Goal: Communication & Community: Share content

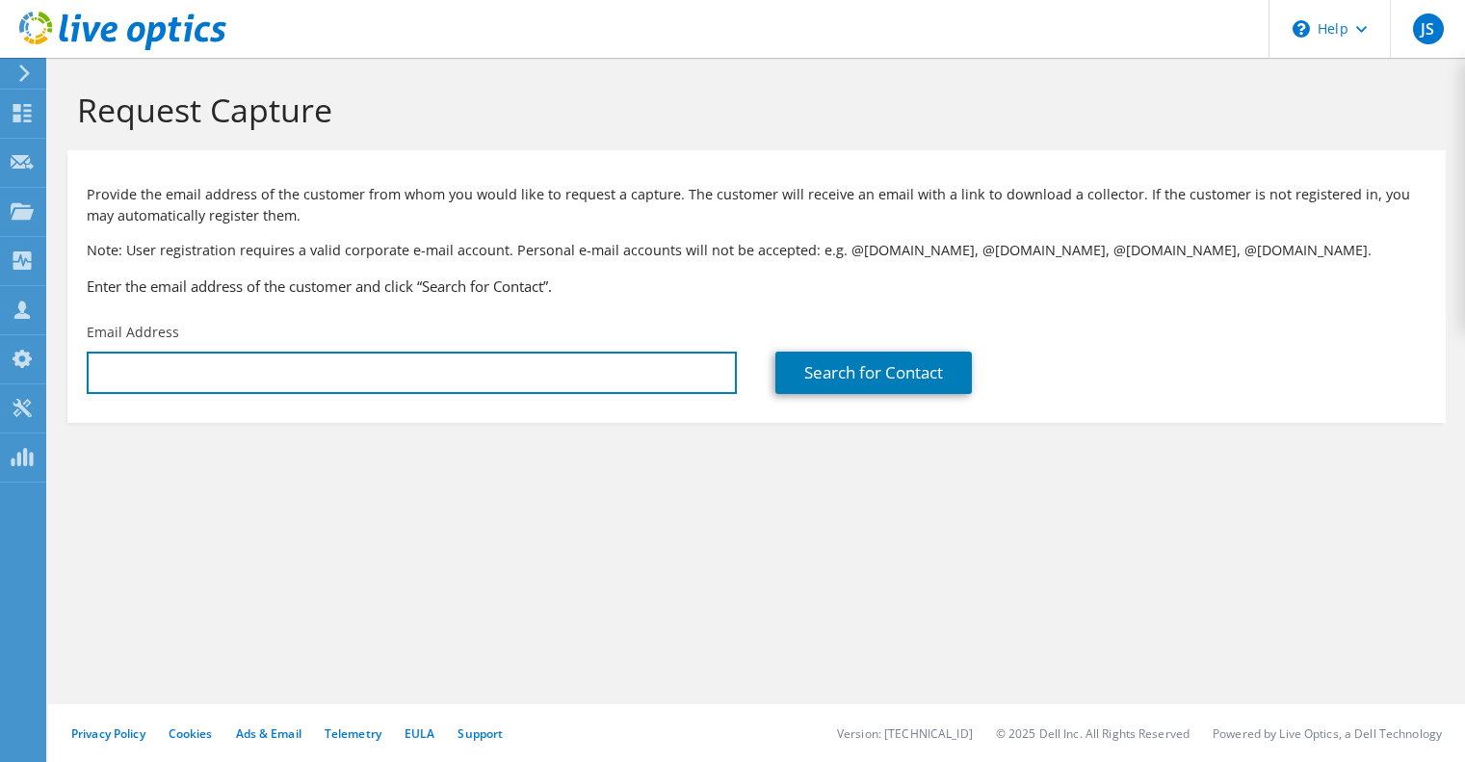
type input "[EMAIL_ADDRESS][DOMAIN_NAME]"
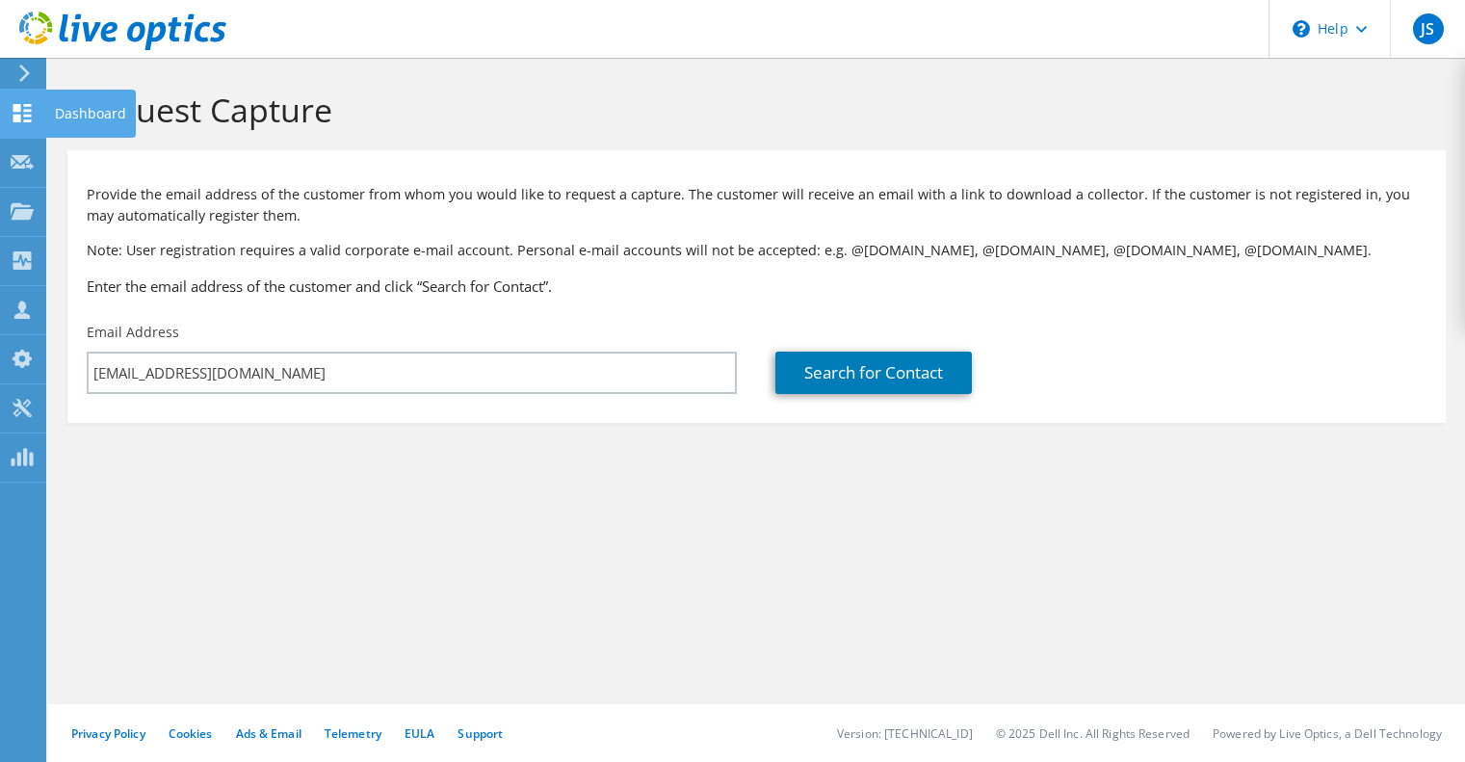
click at [28, 116] on use at bounding box center [22, 113] width 18 height 18
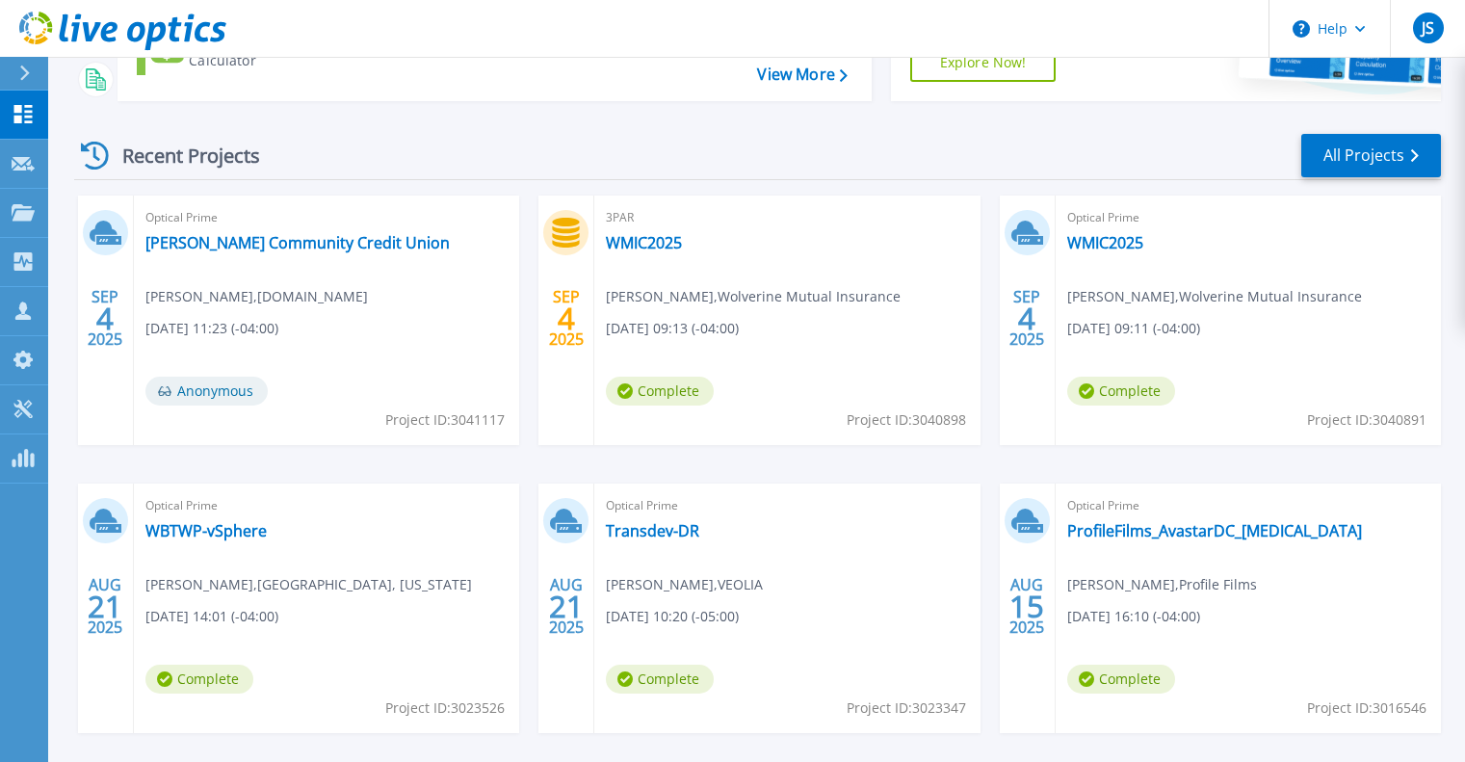
scroll to position [223, 0]
click at [1387, 159] on link "All Projects" at bounding box center [1371, 154] width 140 height 43
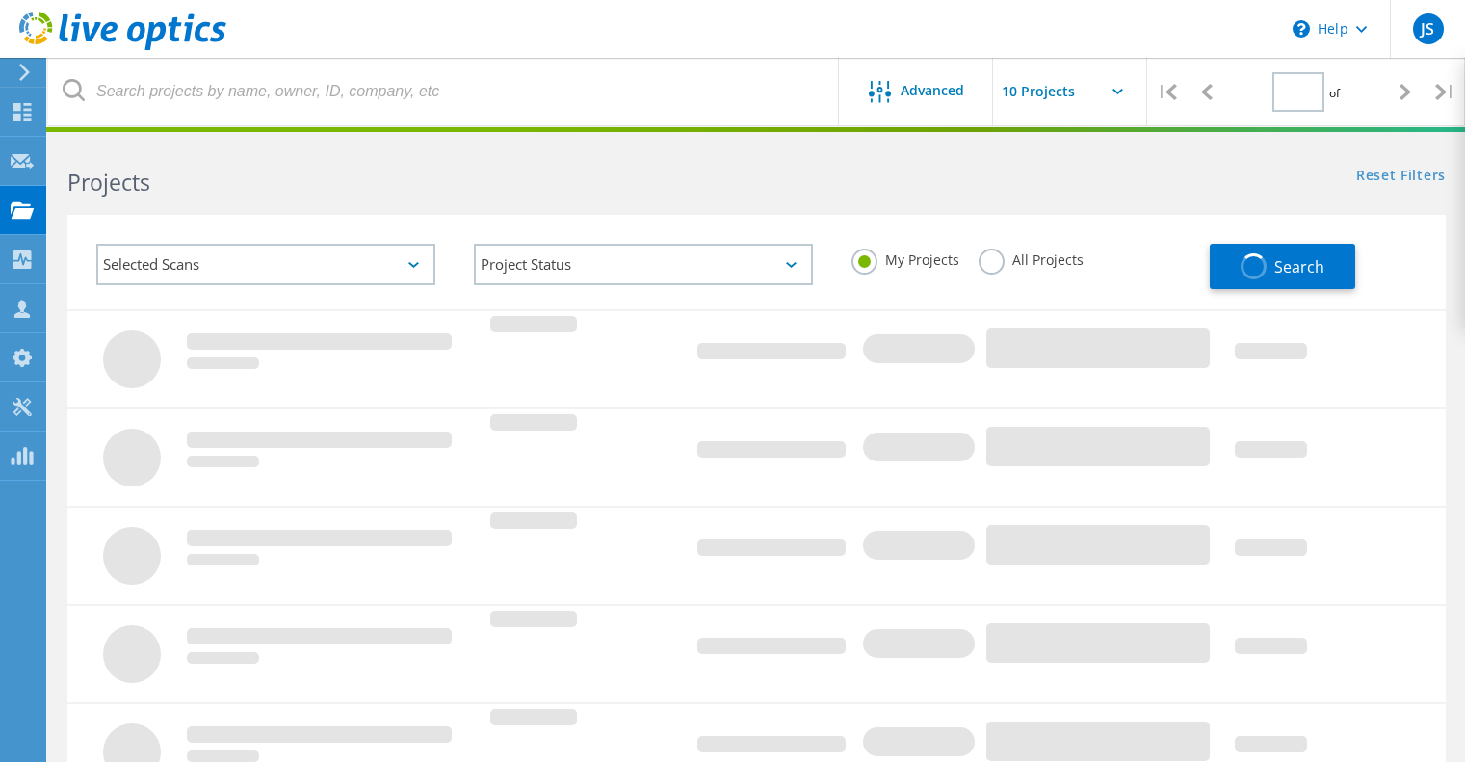
type input "1"
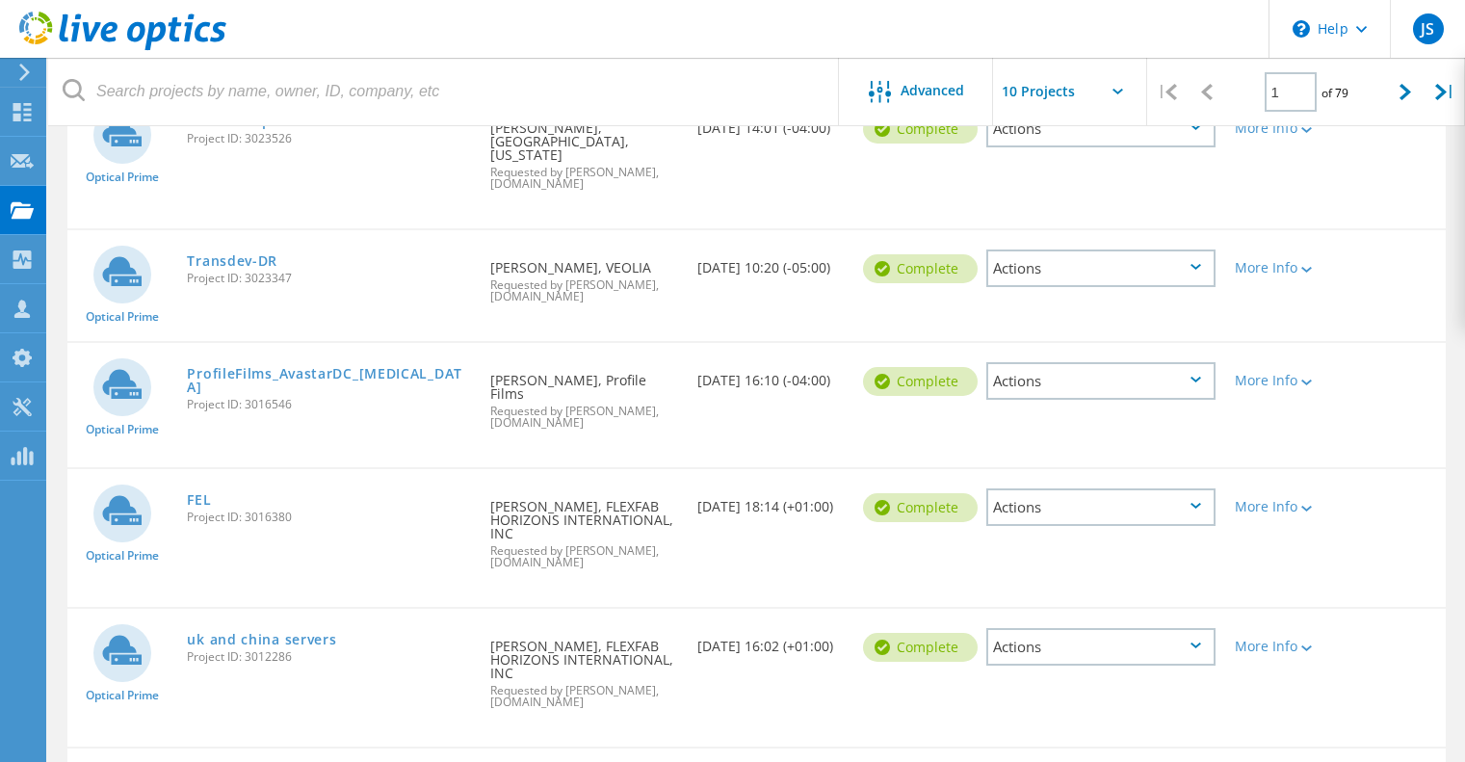
scroll to position [580, 0]
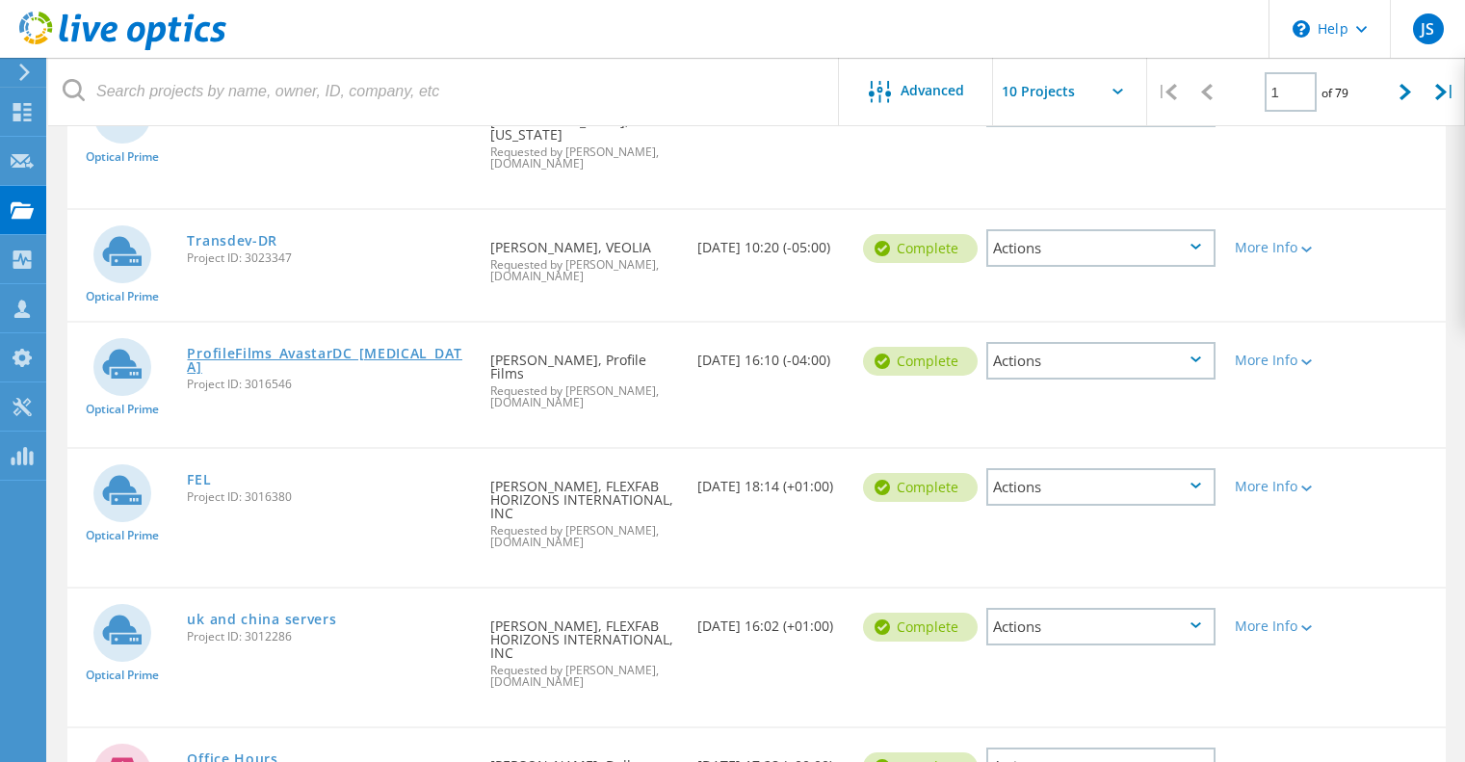
click at [307, 347] on link "ProfileFilms_AvastarDC_[MEDICAL_DATA]" at bounding box center [329, 360] width 284 height 27
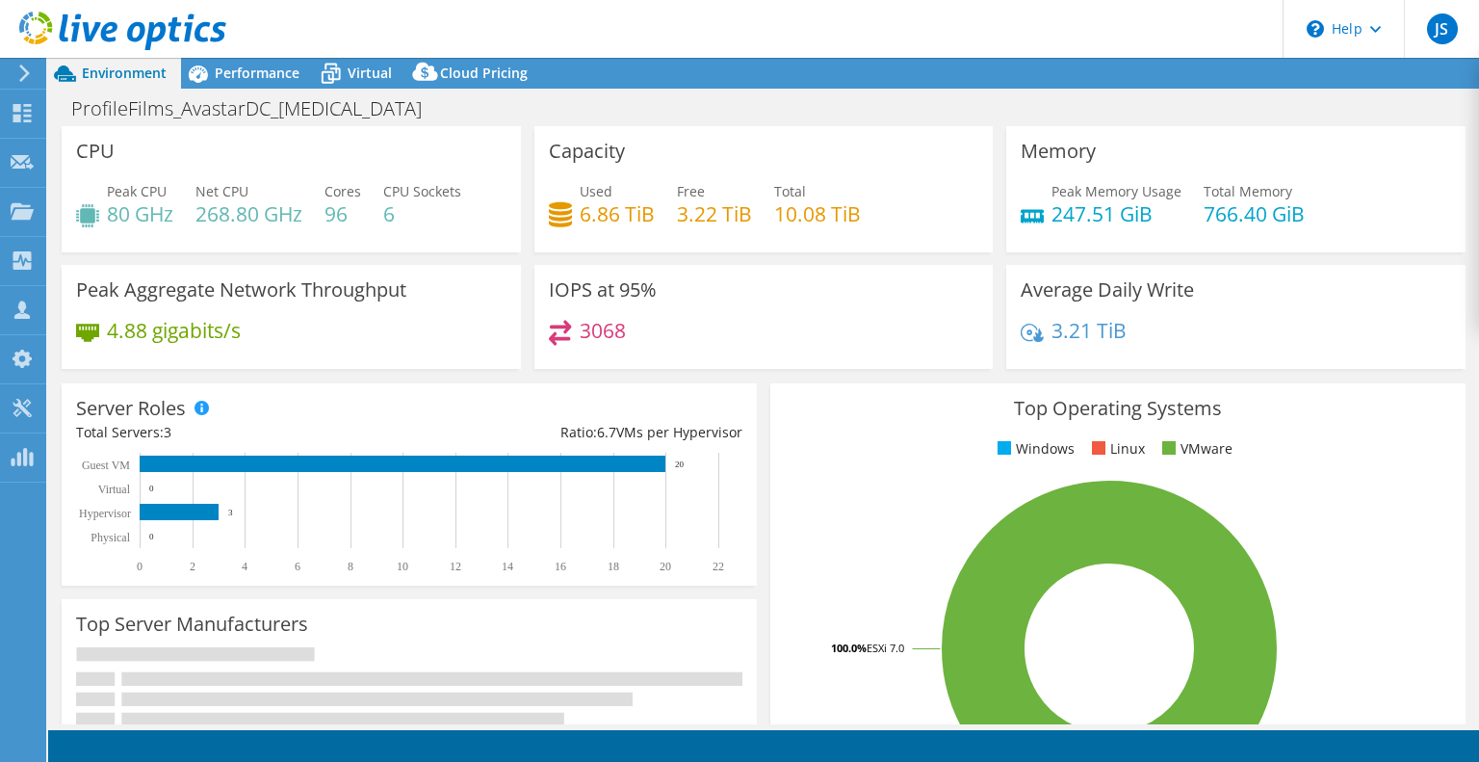
select select "USD"
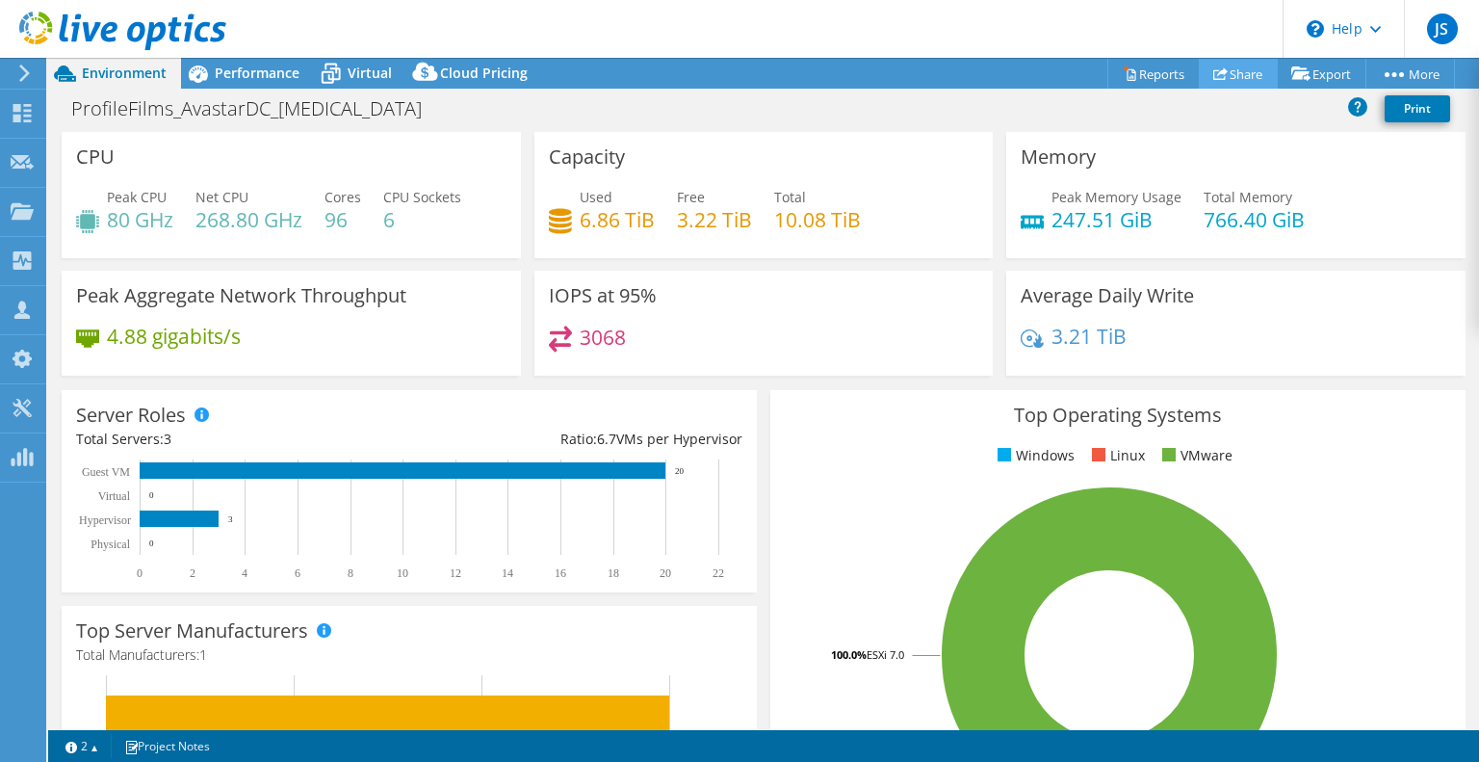
click at [1251, 65] on link "Share" at bounding box center [1238, 74] width 79 height 30
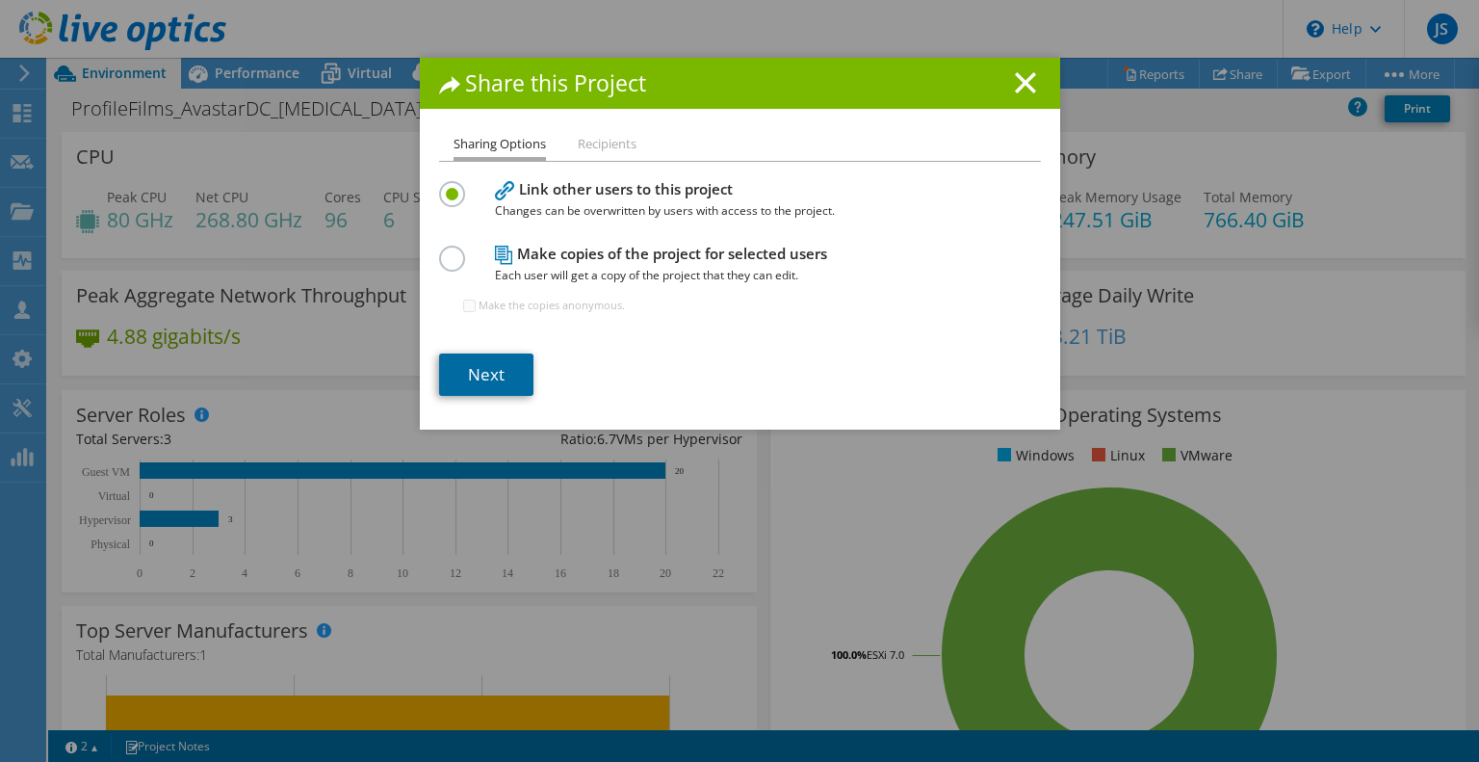
click at [485, 373] on link "Next" at bounding box center [486, 374] width 94 height 42
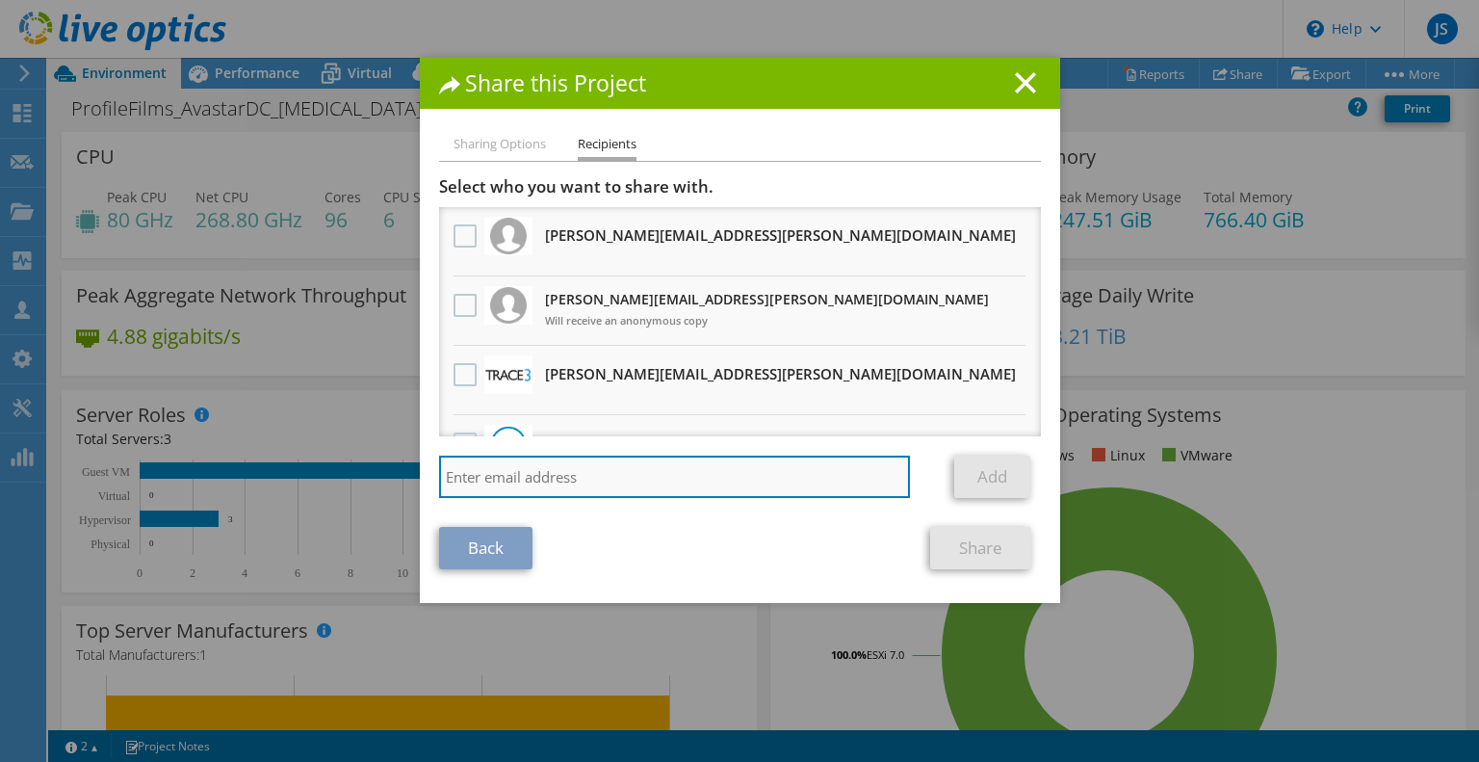
click at [610, 481] on input "search" at bounding box center [675, 477] width 472 height 42
type input "kegan.davenport@trace3.com"
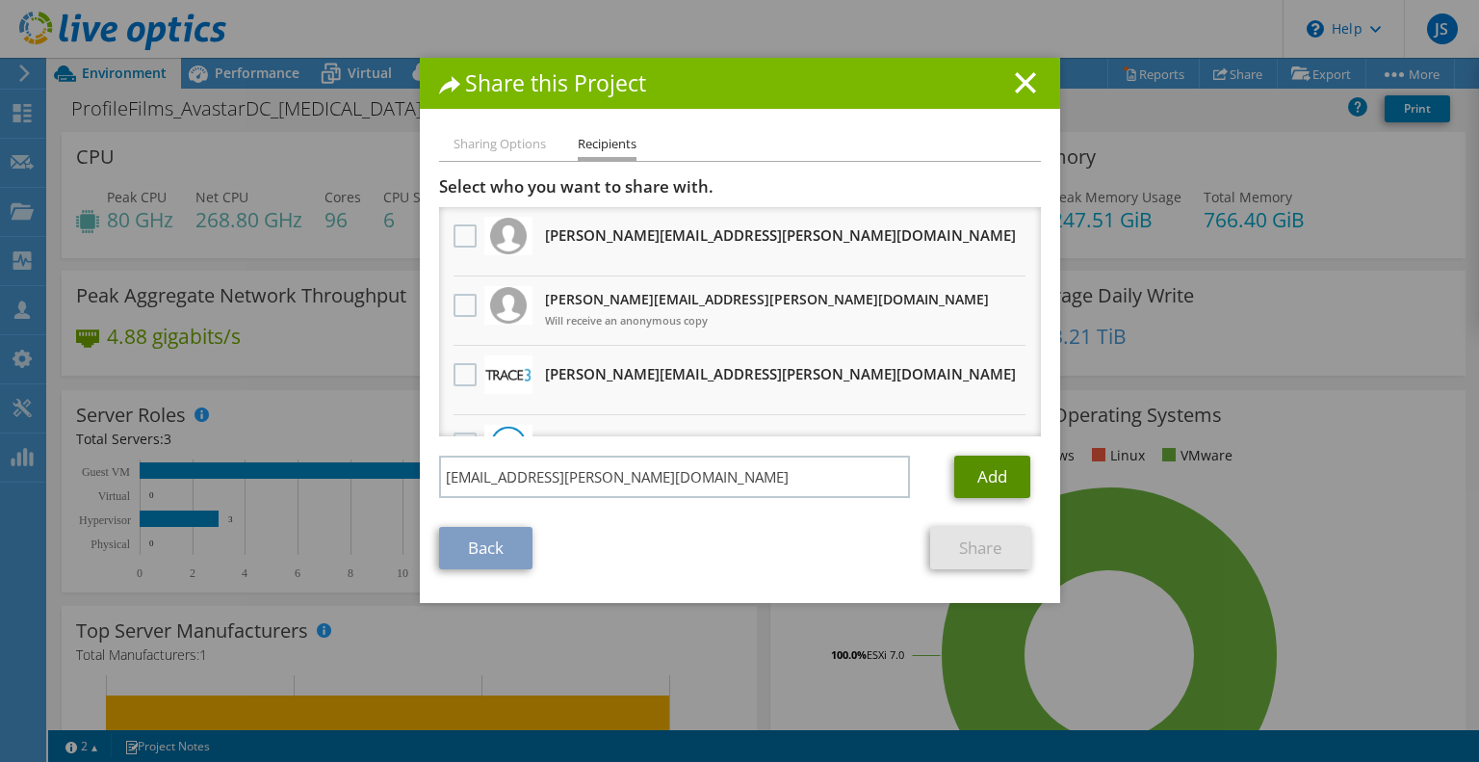
click at [980, 464] on link "Add" at bounding box center [992, 477] width 76 height 42
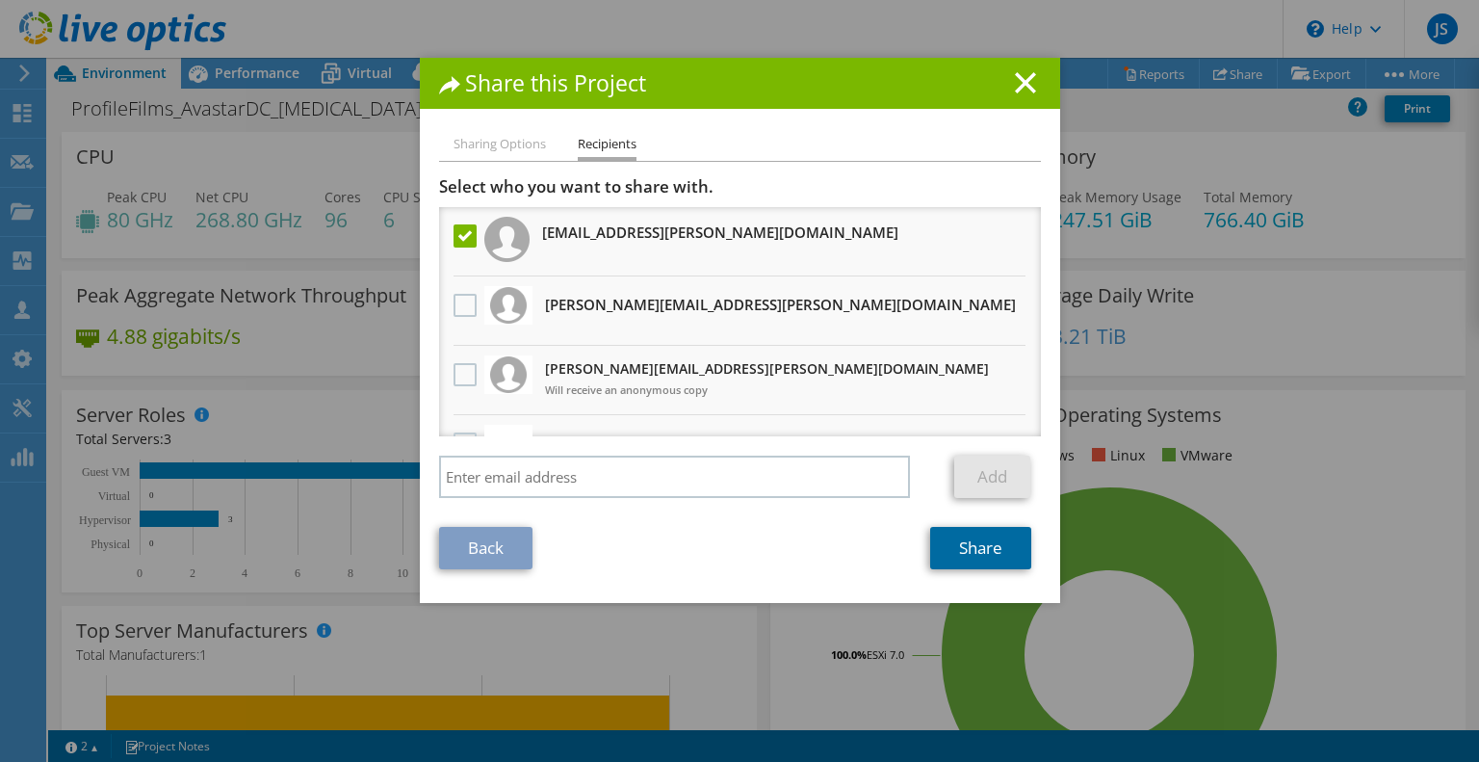
click at [978, 560] on link "Share" at bounding box center [980, 548] width 101 height 42
